Goal: Task Accomplishment & Management: Use online tool/utility

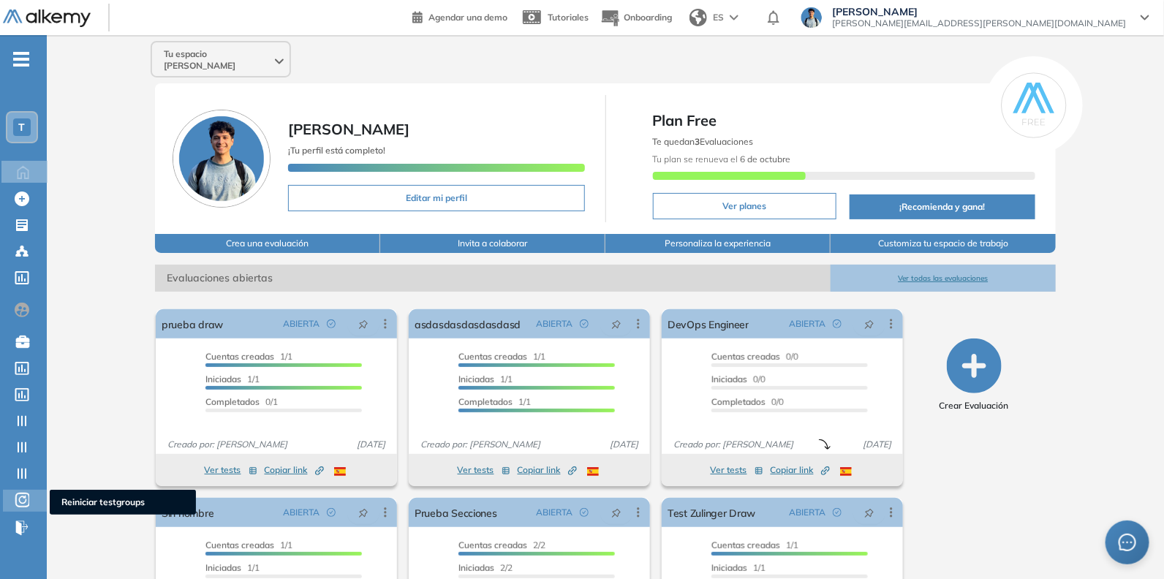
click at [28, 502] on icon at bounding box center [22, 500] width 15 height 18
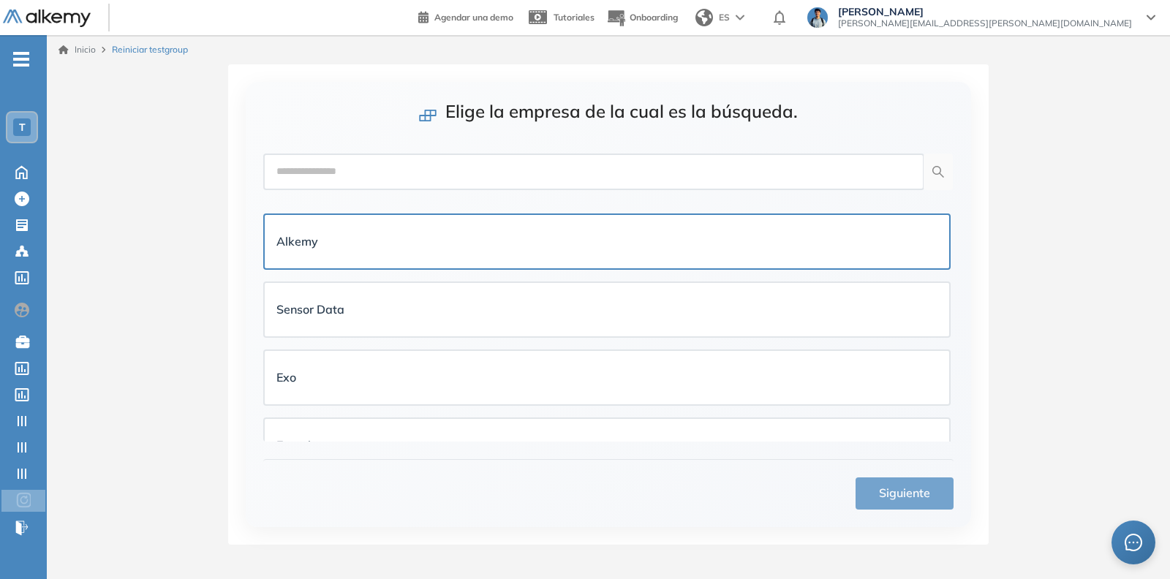
click at [358, 260] on div "Alkemy" at bounding box center [607, 241] width 684 height 53
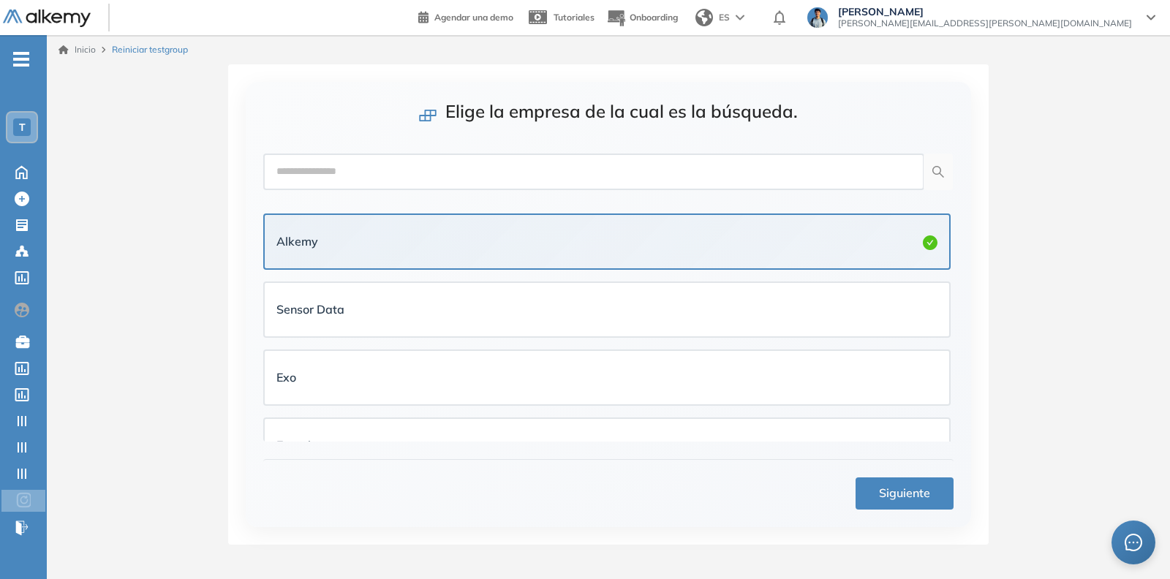
click at [893, 503] on button "Siguiente" at bounding box center [905, 493] width 98 height 32
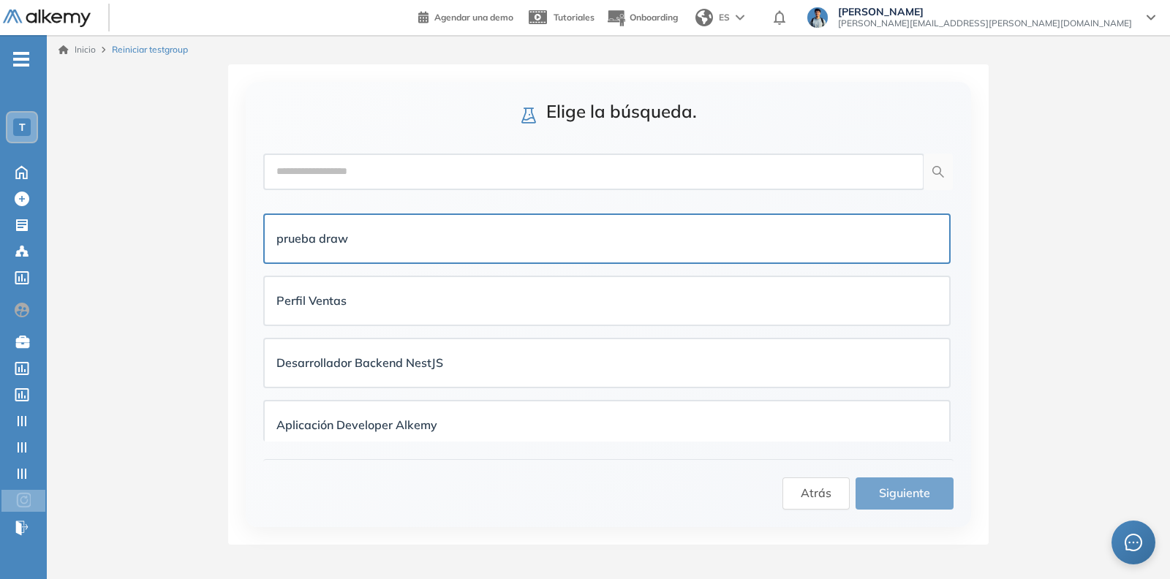
click at [490, 253] on div "prueba draw" at bounding box center [607, 239] width 684 height 48
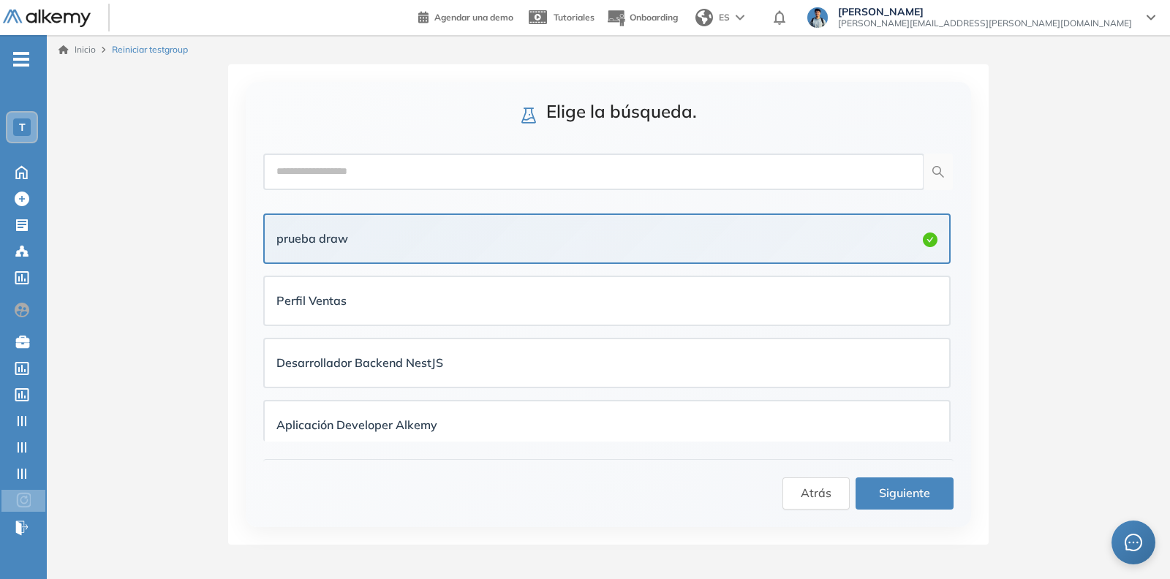
click at [924, 502] on span "Siguiente" at bounding box center [904, 493] width 51 height 18
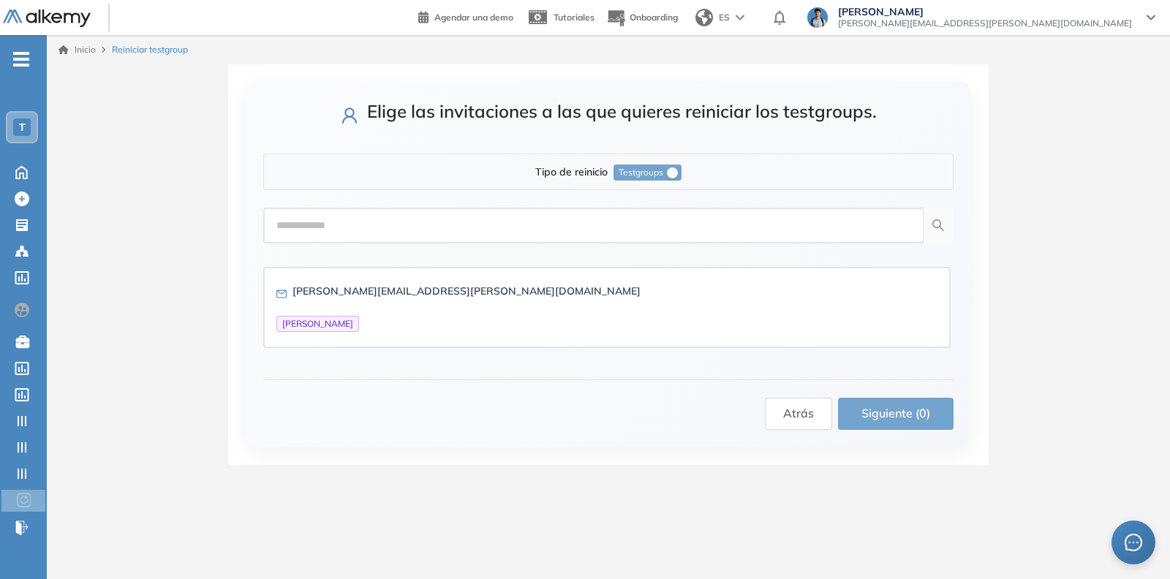
click at [850, 383] on div "Atrás Siguiente (0)" at bounding box center [608, 405] width 690 height 50
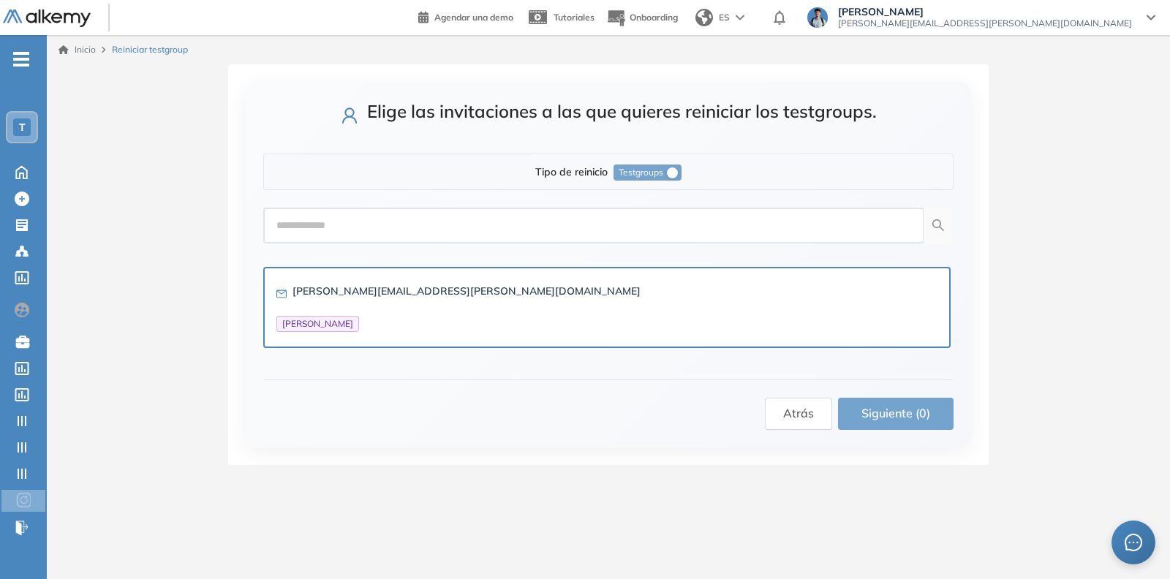
click at [894, 326] on div "[PERSON_NAME][EMAIL_ADDRESS][PERSON_NAME][DOMAIN_NAME] [PERSON_NAME]" at bounding box center [606, 307] width 661 height 49
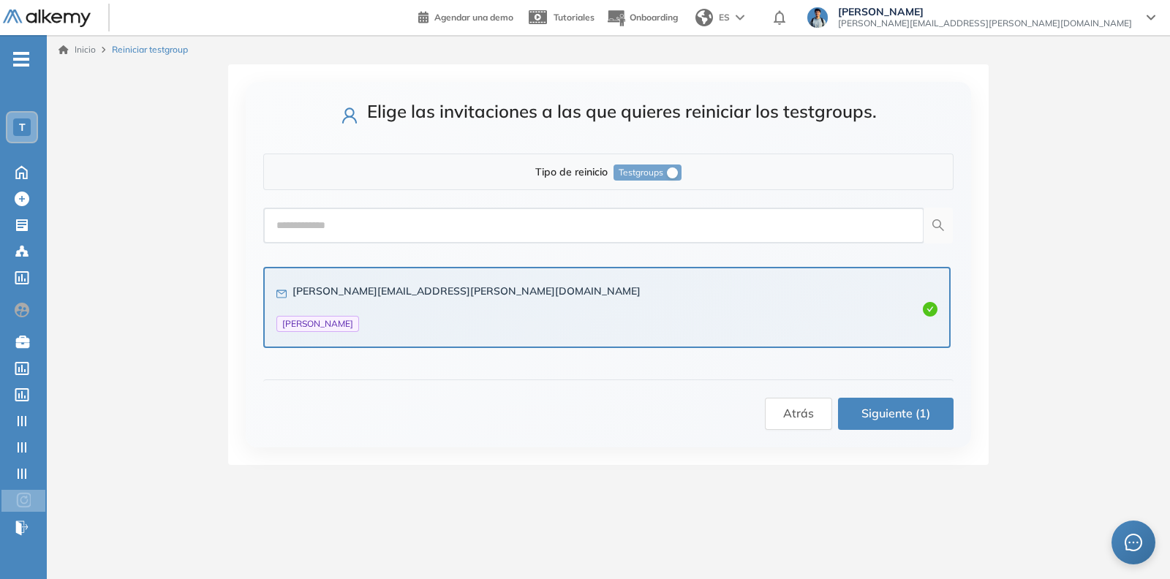
drag, startPoint x: 929, startPoint y: 450, endPoint x: 937, endPoint y: 427, distance: 23.8
click at [929, 448] on div "Elige las invitaciones a las que quieres reiniciar los testgroups. Tipo de rein…" at bounding box center [608, 264] width 760 height 401
click at [937, 426] on button "Siguiente (1)" at bounding box center [896, 414] width 116 height 32
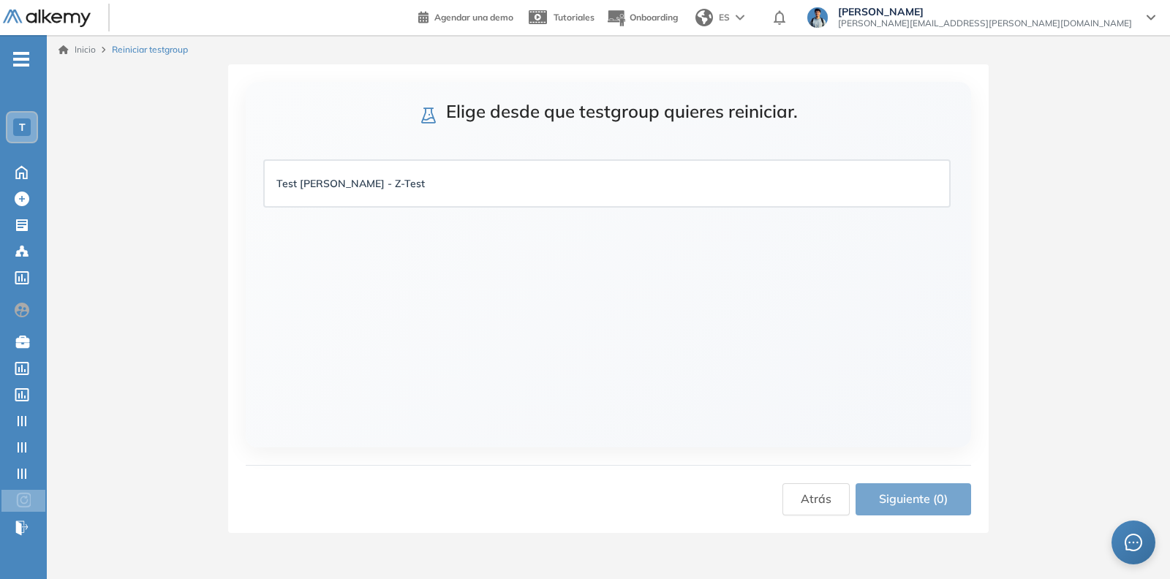
click at [384, 209] on li "Test [PERSON_NAME] - Z-Test" at bounding box center [606, 184] width 687 height 60
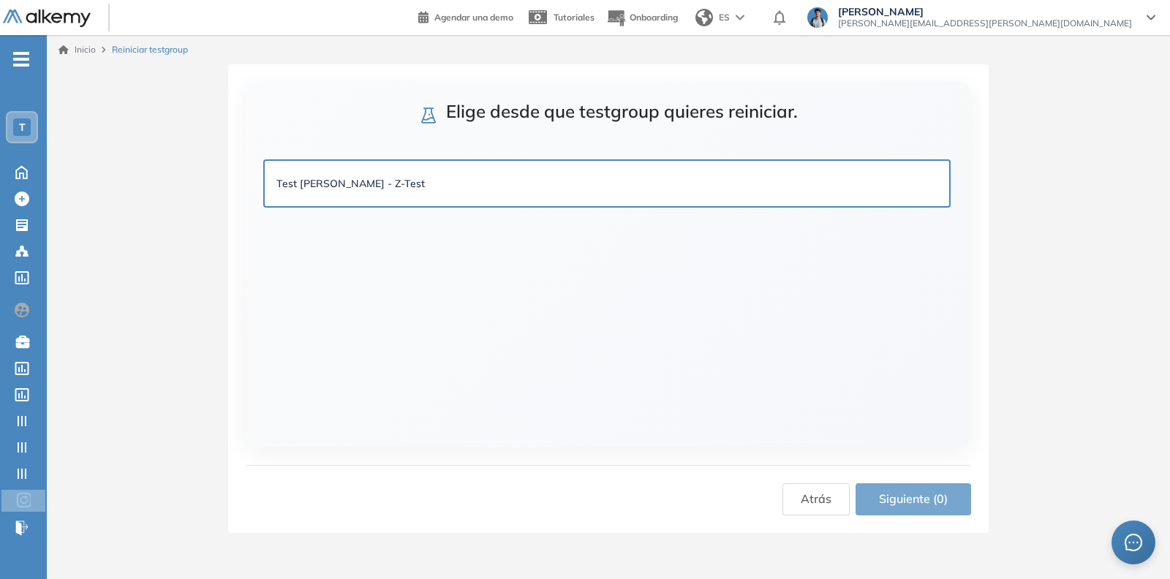
click at [639, 198] on div "Test [PERSON_NAME] - Z-Test" at bounding box center [607, 183] width 684 height 45
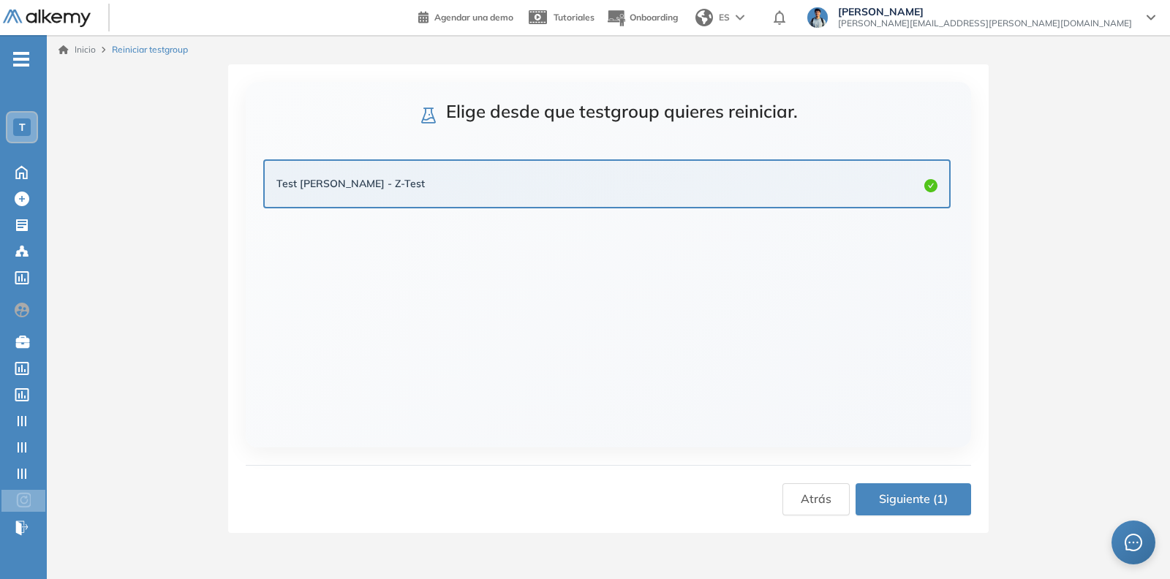
click at [896, 492] on span "Siguiente (1)" at bounding box center [913, 499] width 69 height 18
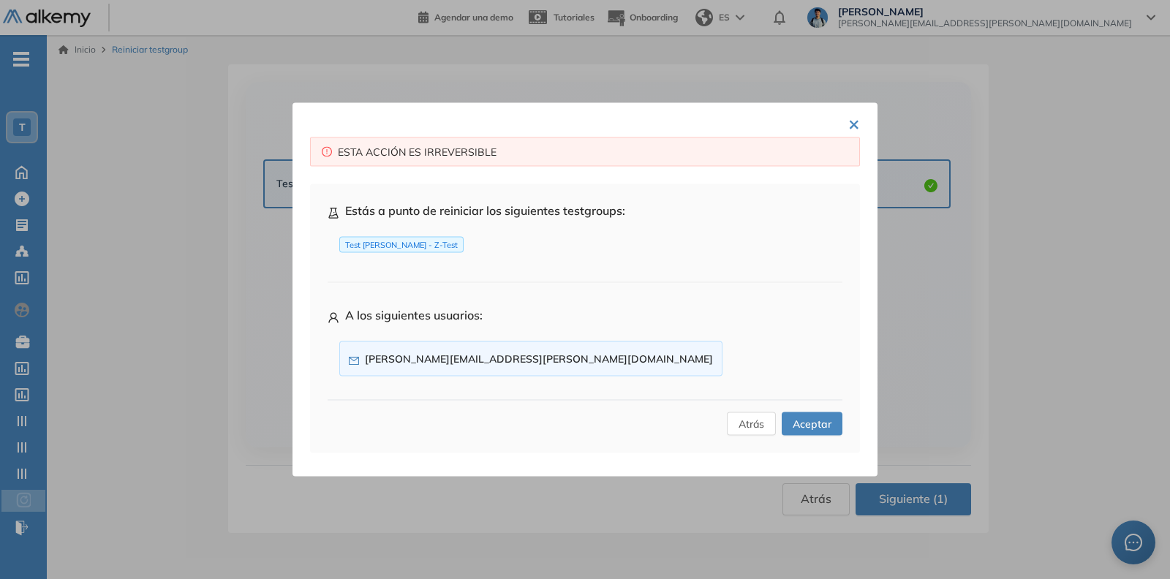
click at [793, 422] on span "Aceptar" at bounding box center [812, 424] width 39 height 16
